Goal: Task Accomplishment & Management: Manage account settings

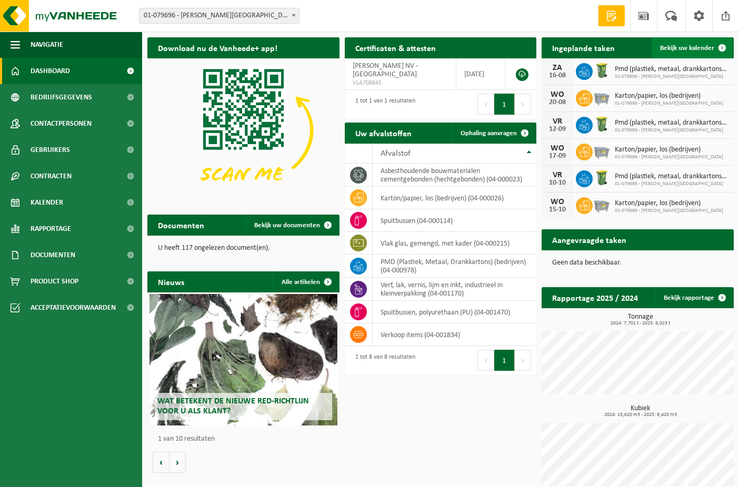
click at [722, 46] on span at bounding box center [721, 47] width 21 height 21
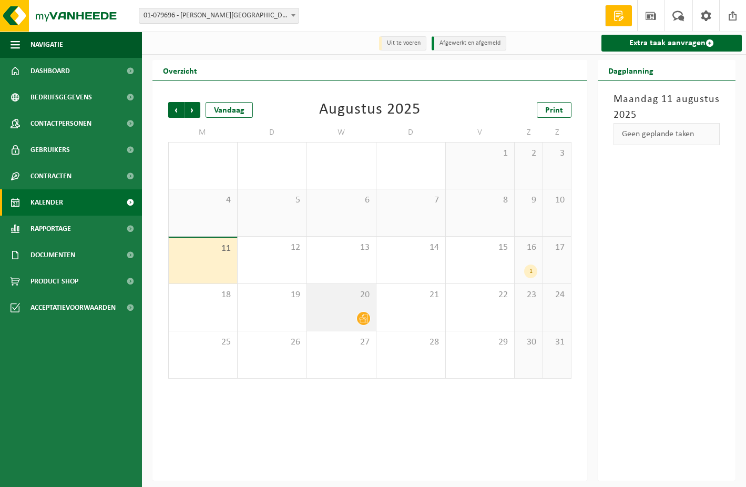
click at [365, 320] on icon at bounding box center [363, 319] width 9 height 8
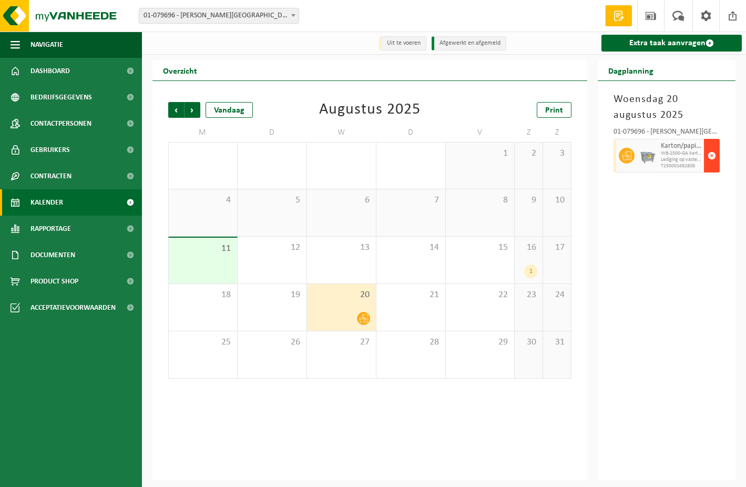
click at [713, 157] on span "button" at bounding box center [712, 155] width 8 height 21
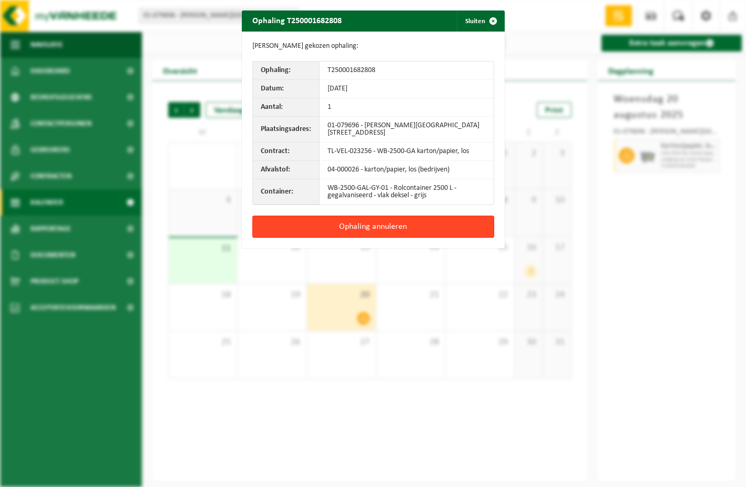
click at [383, 227] on button "Ophaling annuleren" at bounding box center [374, 227] width 242 height 22
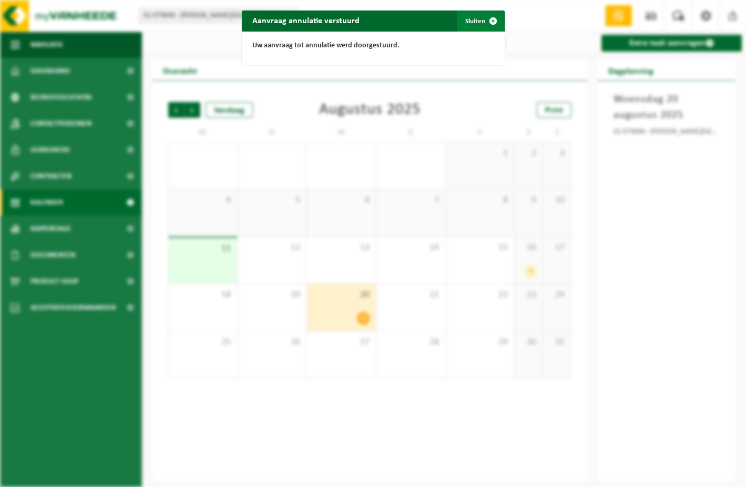
click at [488, 19] on span "button" at bounding box center [493, 21] width 21 height 21
